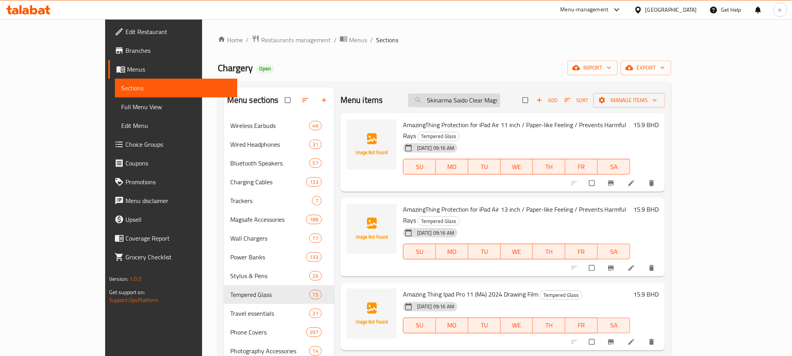
click at [474, 101] on input "Skinarma Saido Clear Magsafe Case For Iphone 16 Pro" at bounding box center [454, 100] width 92 height 14
paste input "Moft Magnetic Phone Stand With Built-in Wallet Support MagSafe Orange"
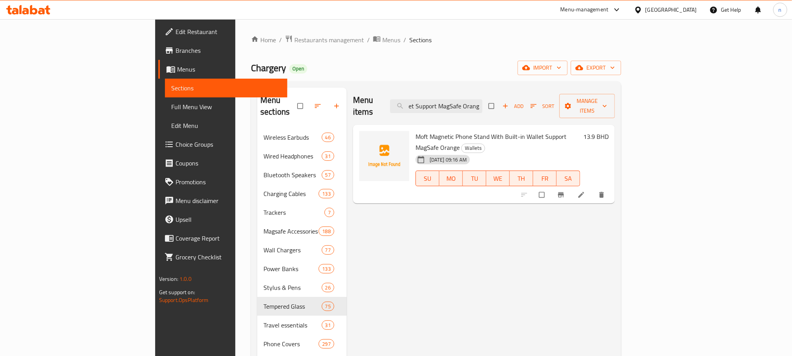
type input "Moft Magnetic Phone Stand With Built-in Wallet Support MagSafe Orange"
click at [472, 44] on ol "Home / Restaurants management / Menus / Sections" at bounding box center [436, 40] width 370 height 10
click at [352, 62] on div "Chargery Open import export" at bounding box center [436, 68] width 370 height 14
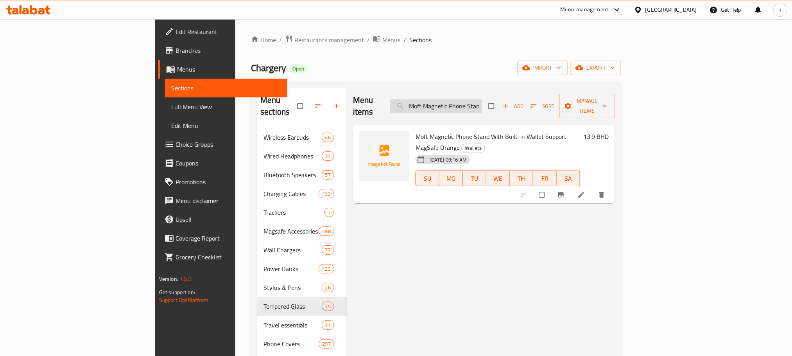
click at [482, 100] on input "Moft Magnetic Phone Stand With Built-in Wallet Support MagSafe Orange" at bounding box center [436, 106] width 92 height 14
